Goal: Transaction & Acquisition: Obtain resource

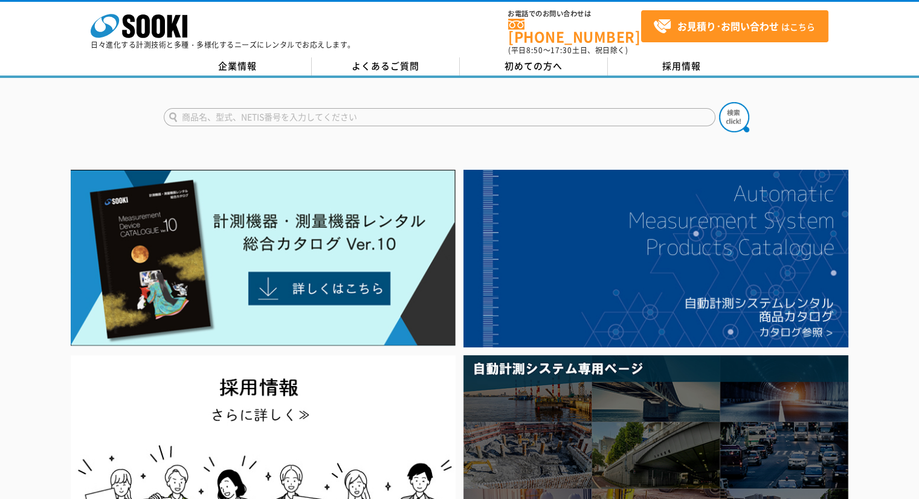
click at [260, 109] on input "text" at bounding box center [440, 117] width 552 height 18
type input "きんりんくん"
click at [719, 102] on button at bounding box center [734, 117] width 30 height 30
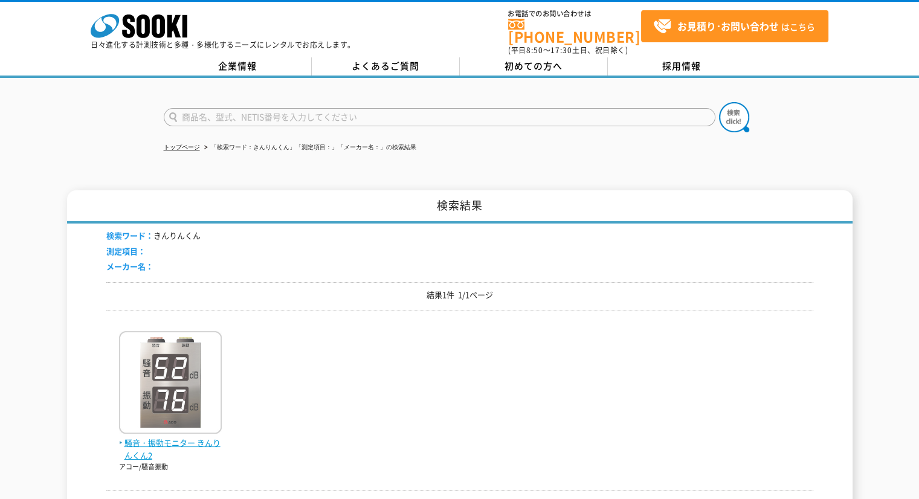
click at [203, 340] on img at bounding box center [170, 384] width 103 height 106
